Goal: Find specific page/section: Find specific page/section

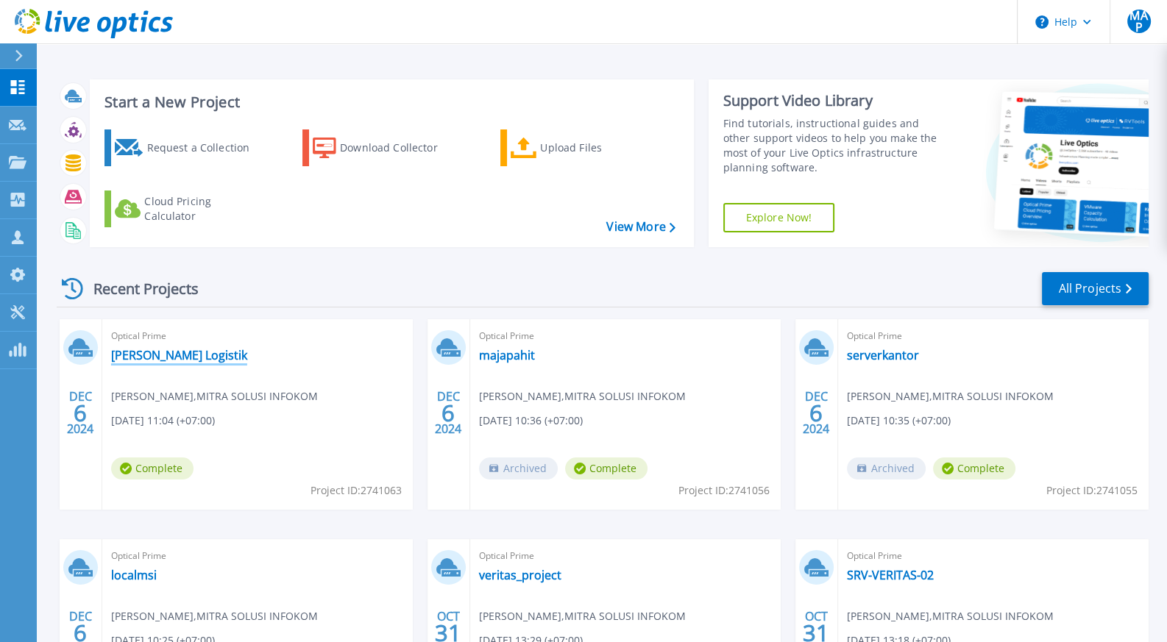
click at [168, 350] on link "[PERSON_NAME] Logistik" at bounding box center [179, 355] width 136 height 15
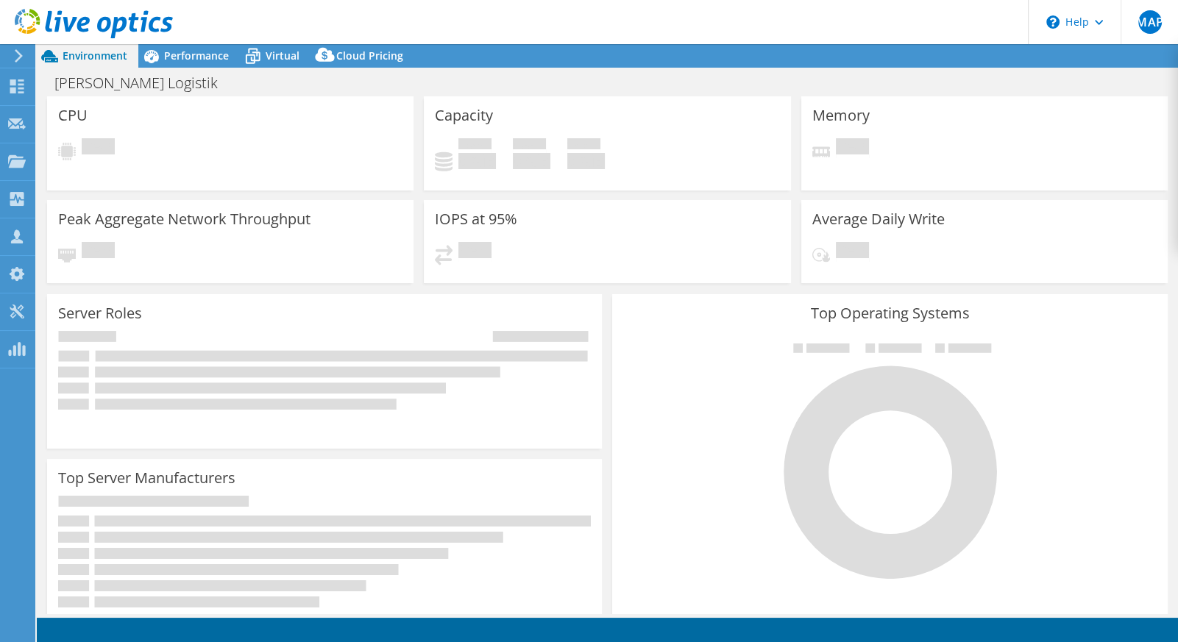
select select "USD"
select select "[GEOGRAPHIC_DATA]"
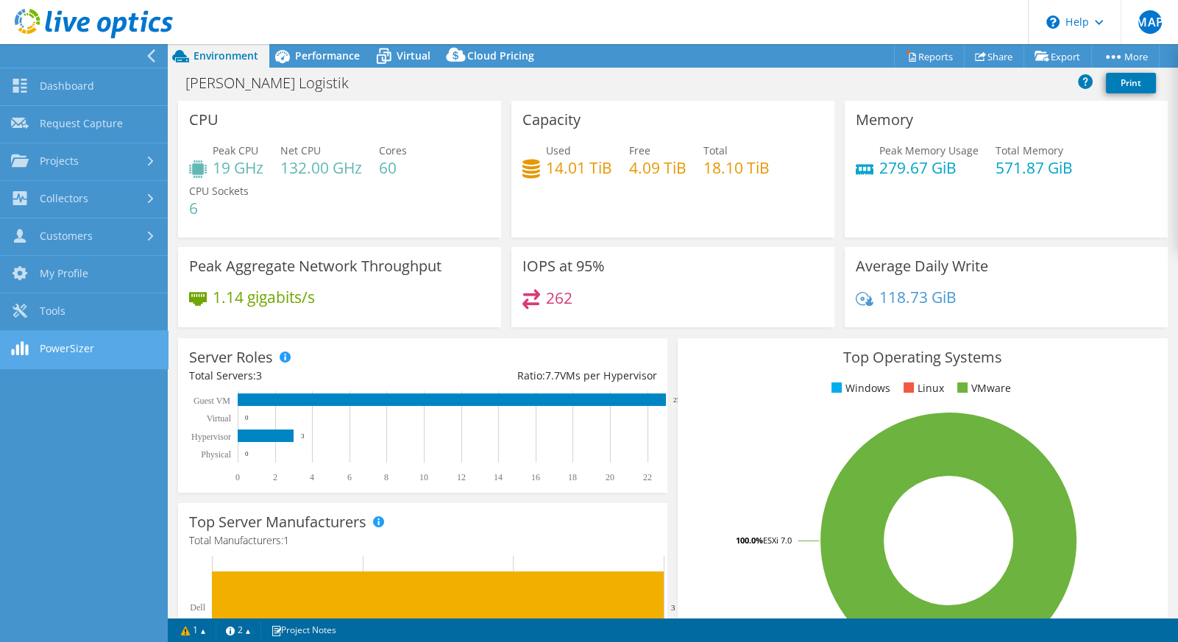
click at [129, 365] on link "PowerSizer" at bounding box center [84, 350] width 168 height 38
